Goal: Information Seeking & Learning: Learn about a topic

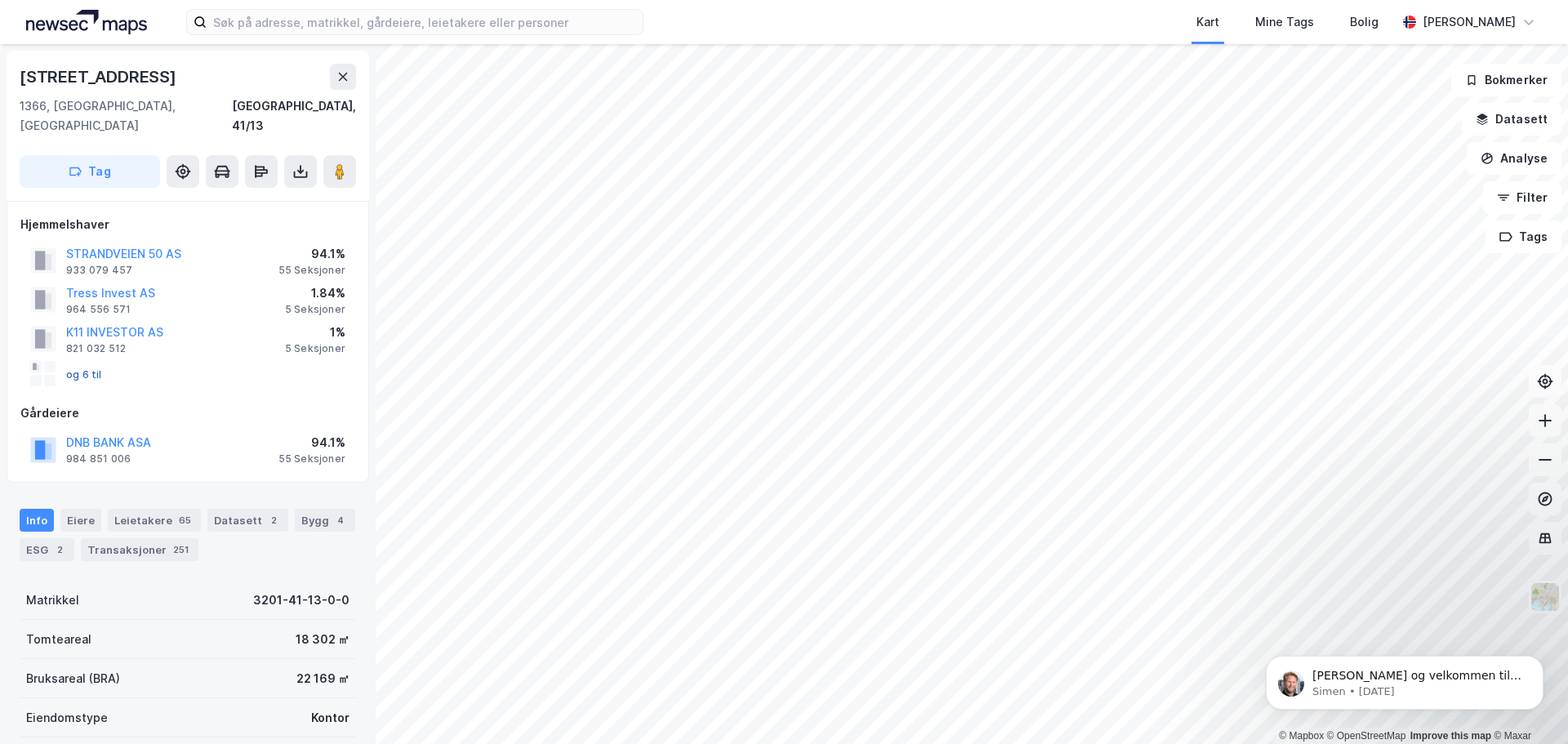
click at [0, 0] on button "og 6 til" at bounding box center [0, 0] width 0 height 0
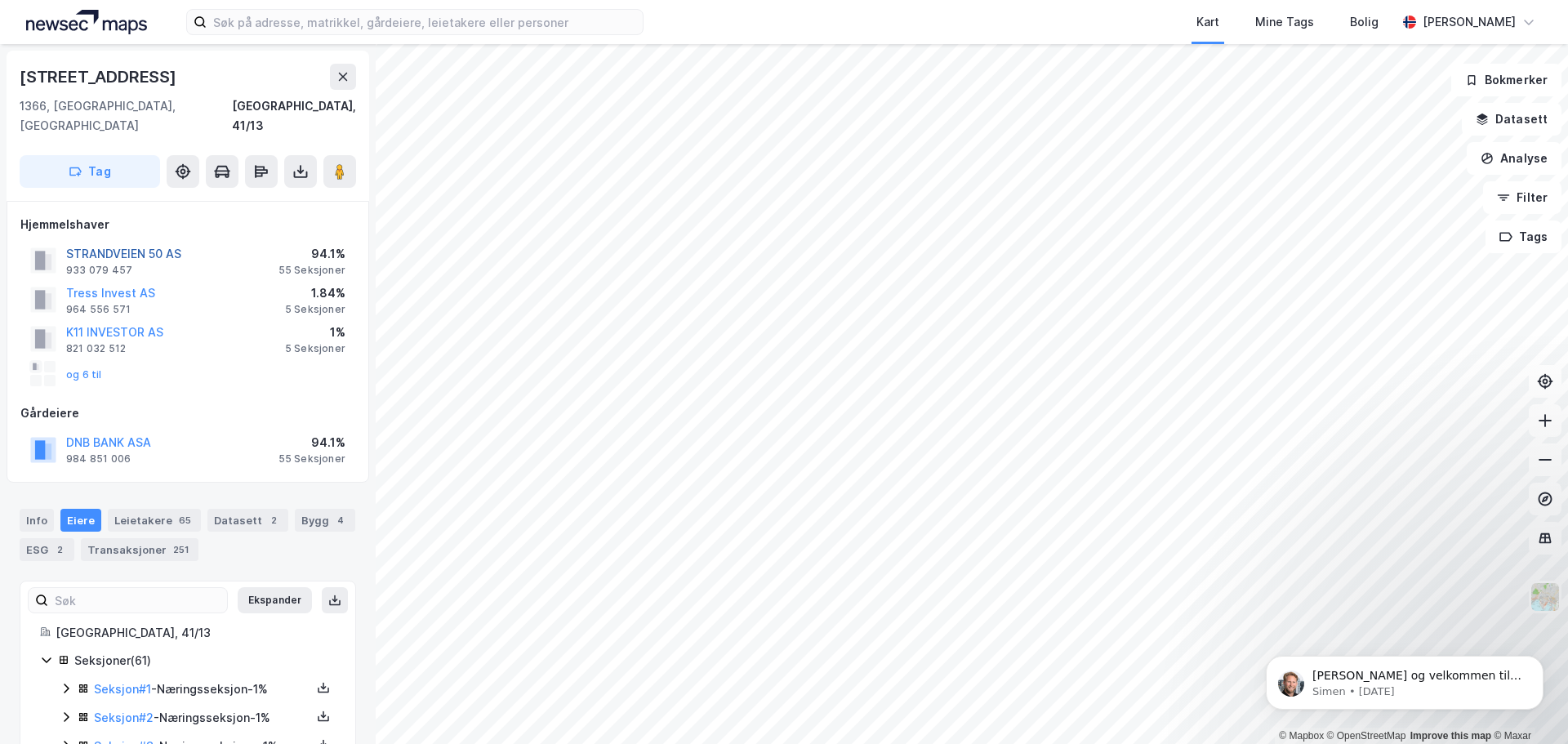
click at [0, 0] on button "STRANDVEIEN 50 AS" at bounding box center [0, 0] width 0 height 0
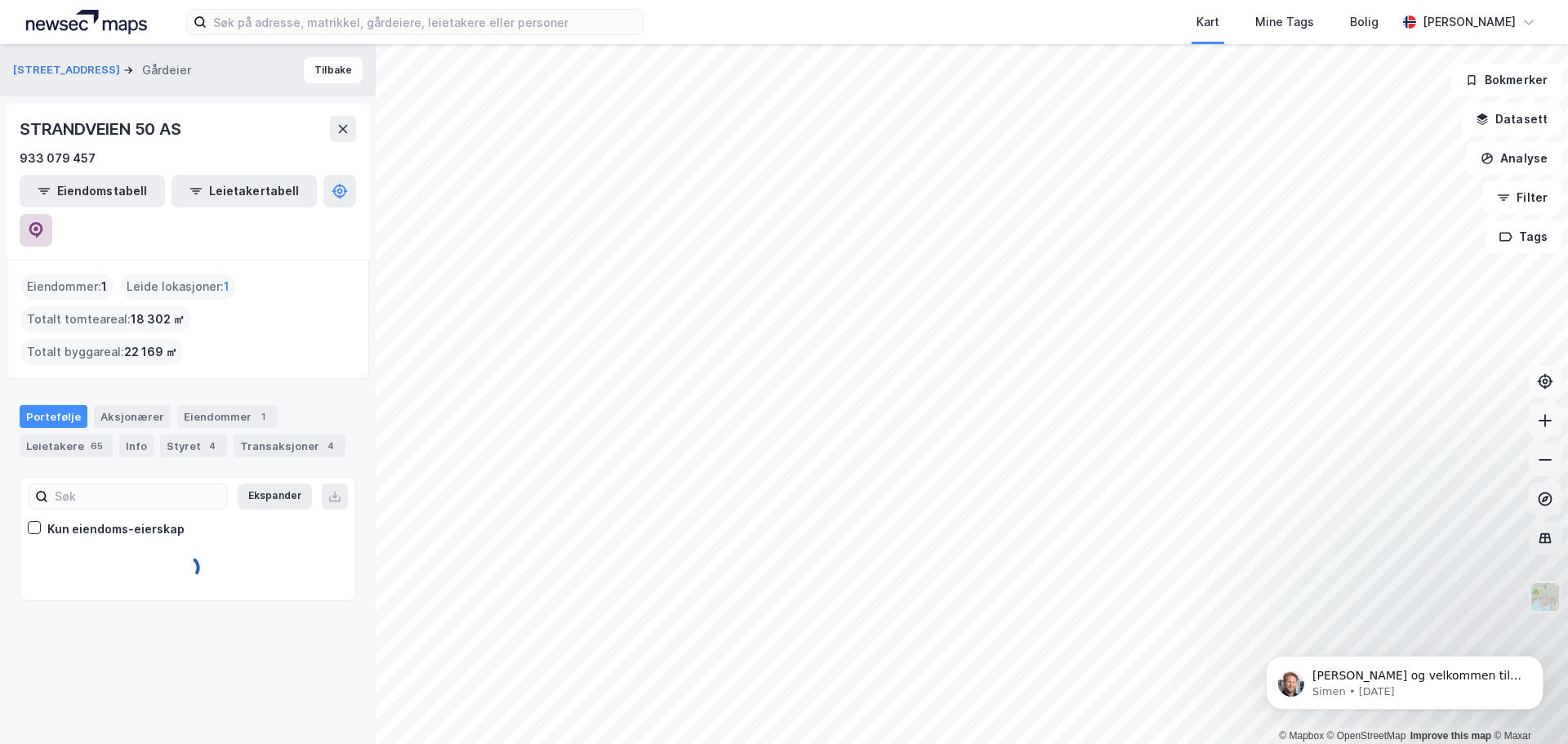
click at [38, 226] on icon at bounding box center [36, 229] width 5 height 5
